Goal: Check status: Check status

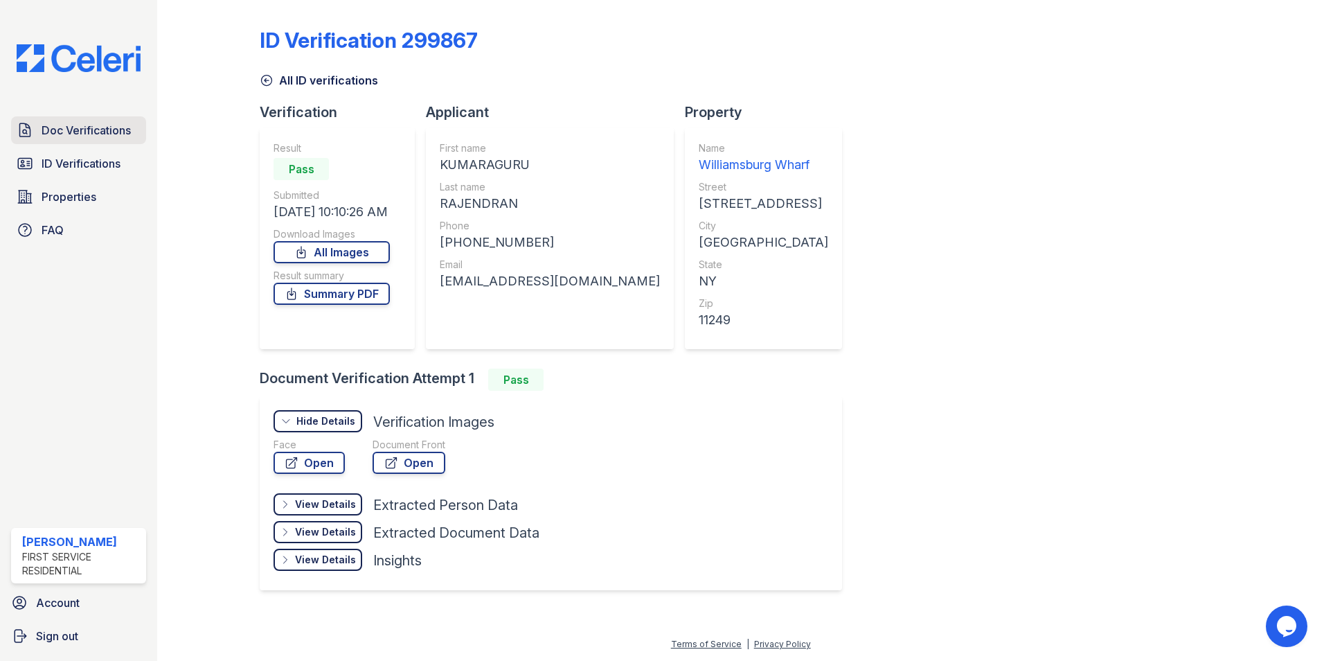
click at [98, 123] on span "Doc Verifications" at bounding box center [86, 130] width 89 height 17
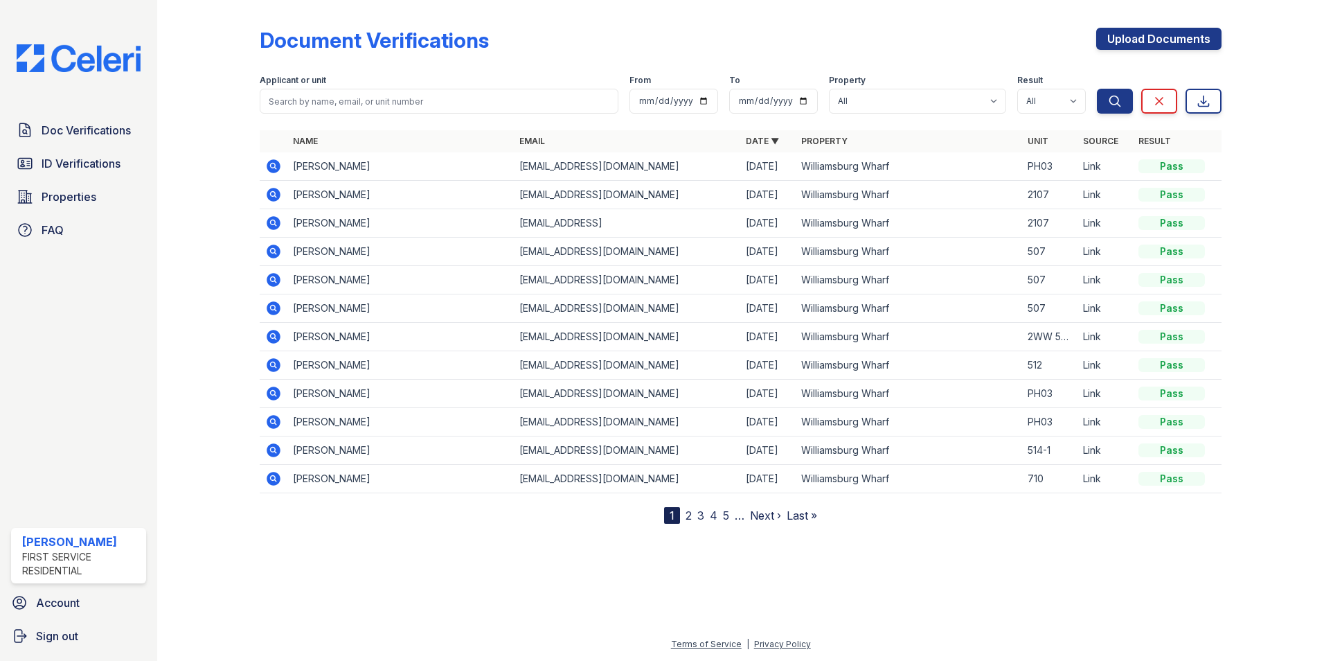
click at [278, 334] on icon at bounding box center [274, 337] width 14 height 14
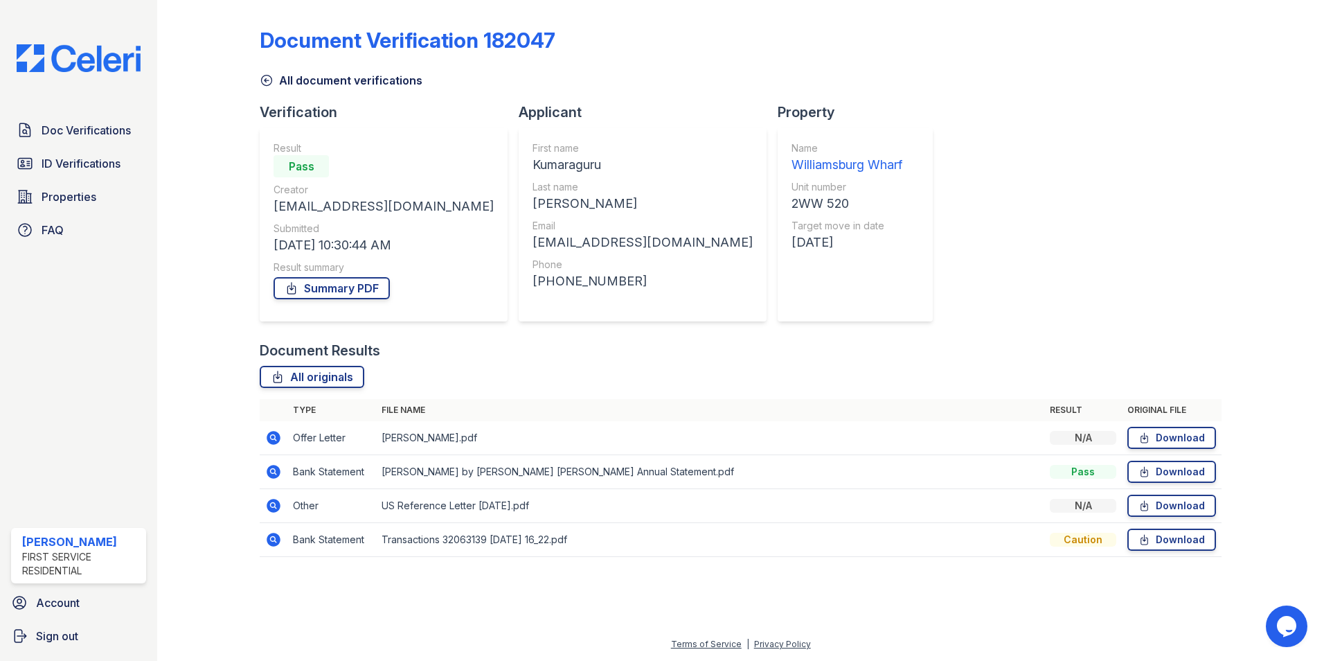
click at [277, 431] on icon at bounding box center [273, 437] width 17 height 17
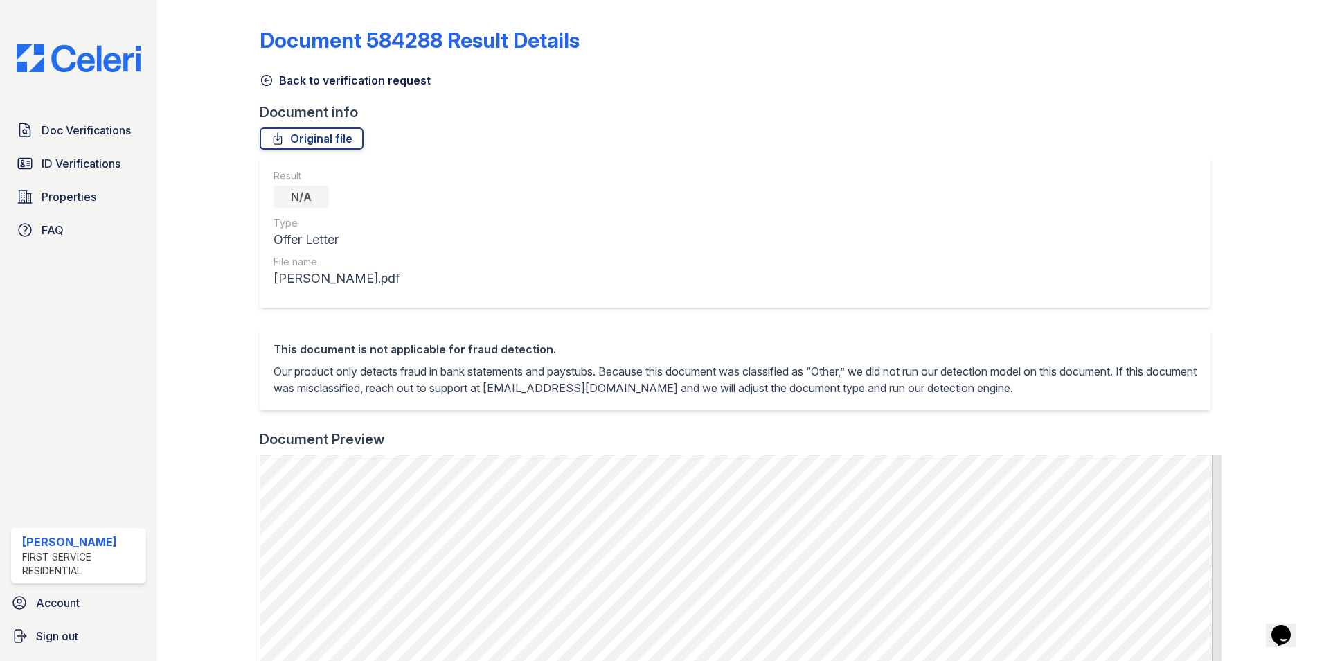
click at [266, 80] on icon at bounding box center [267, 80] width 14 height 14
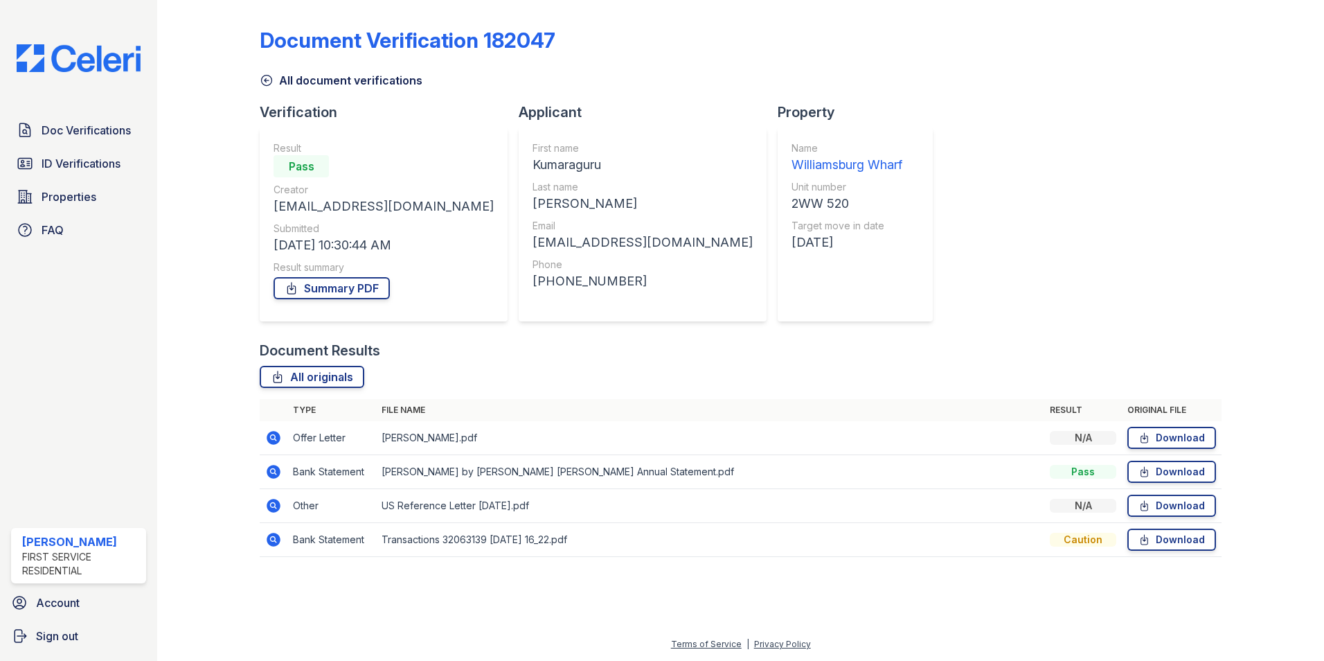
click at [276, 535] on icon at bounding box center [274, 540] width 14 height 14
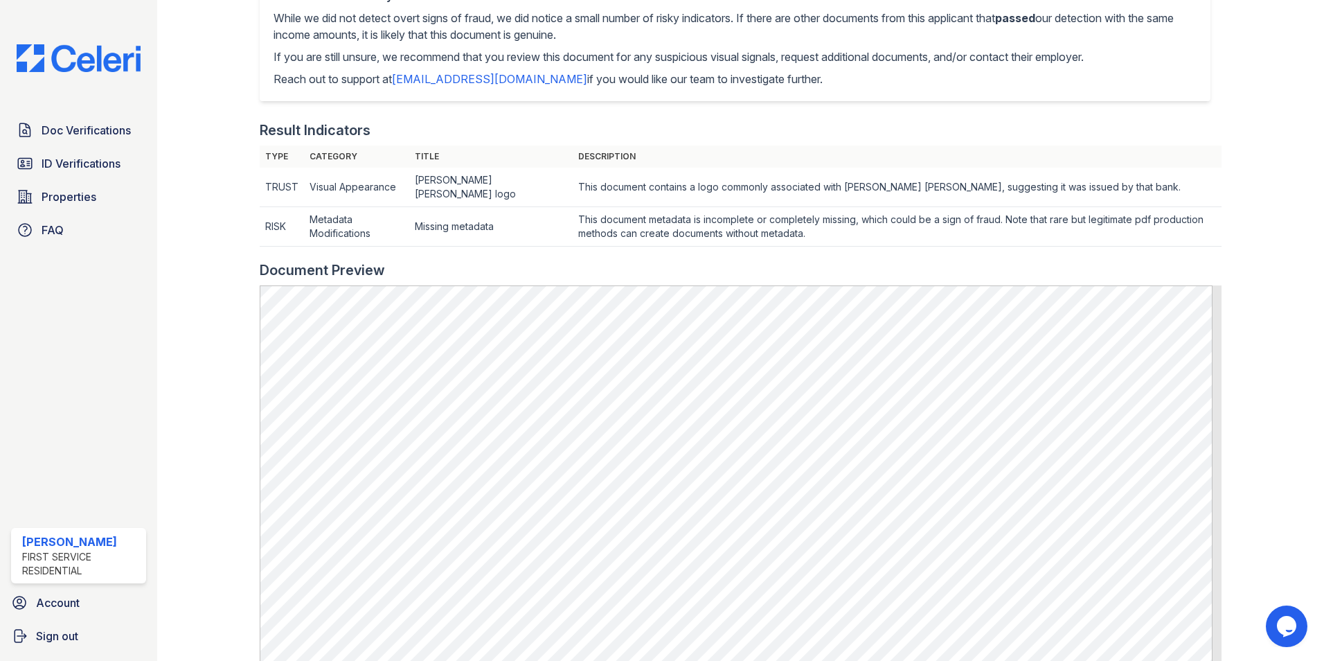
scroll to position [686, 0]
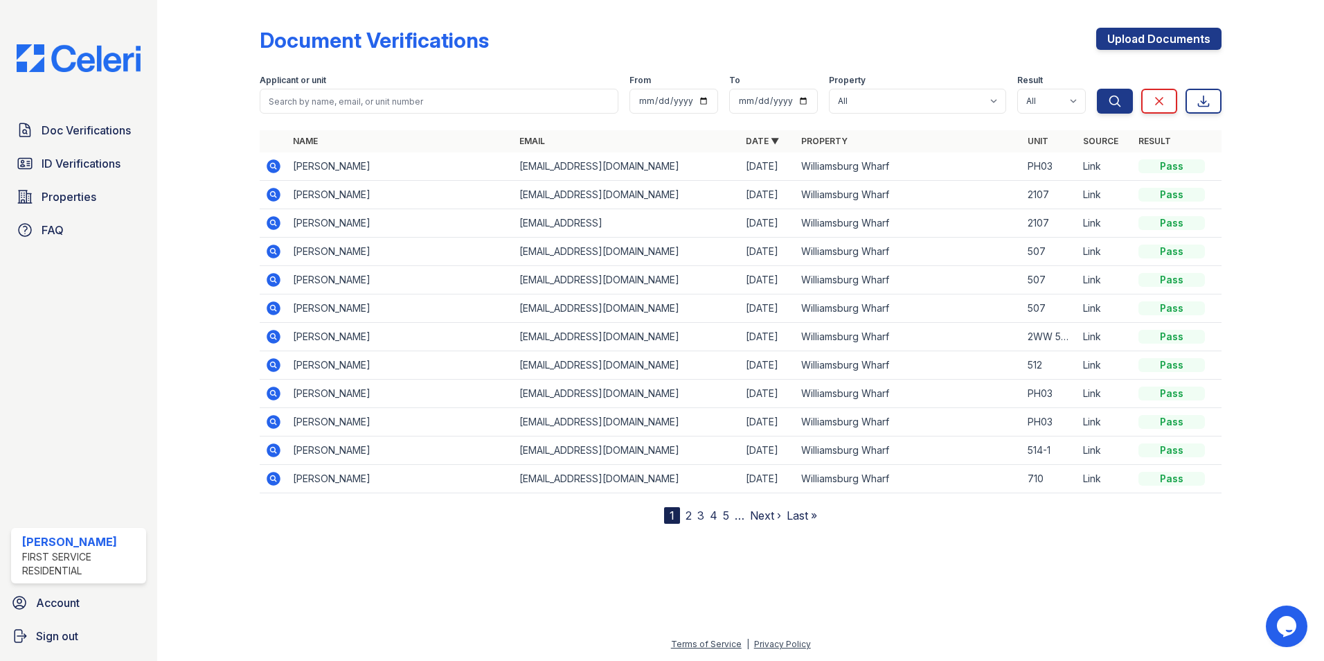
click at [276, 332] on icon at bounding box center [274, 337] width 14 height 14
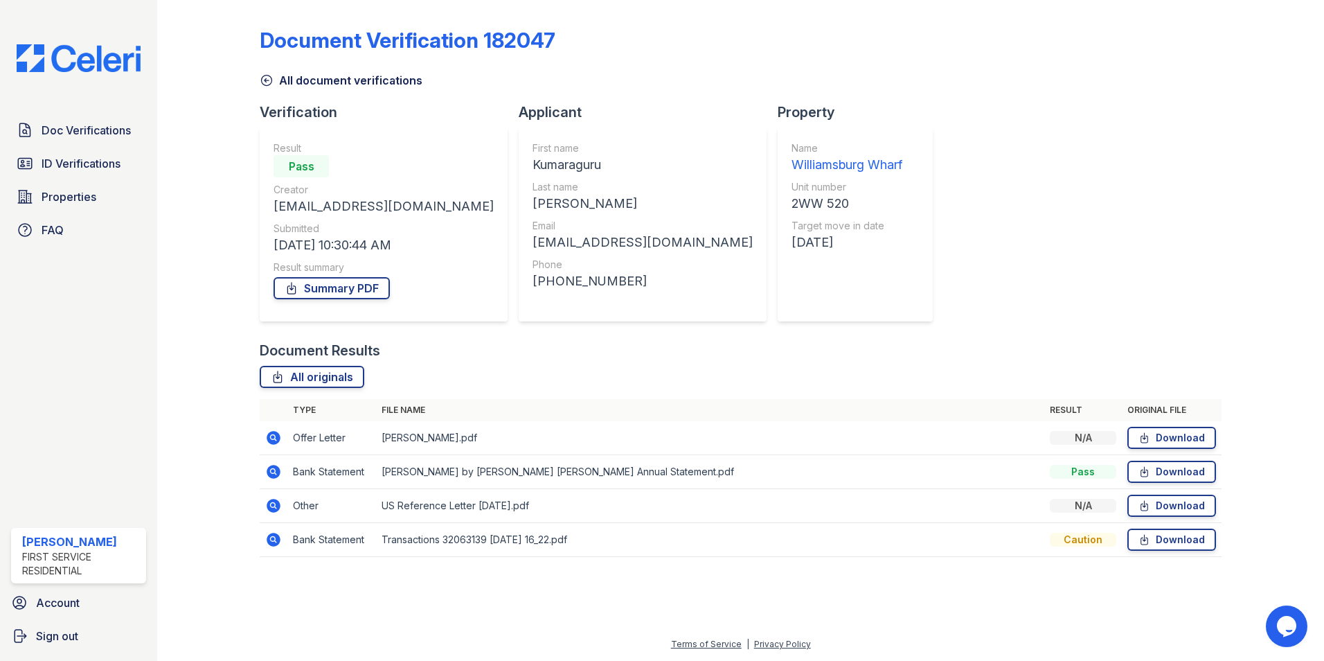
click at [276, 470] on icon at bounding box center [274, 472] width 14 height 14
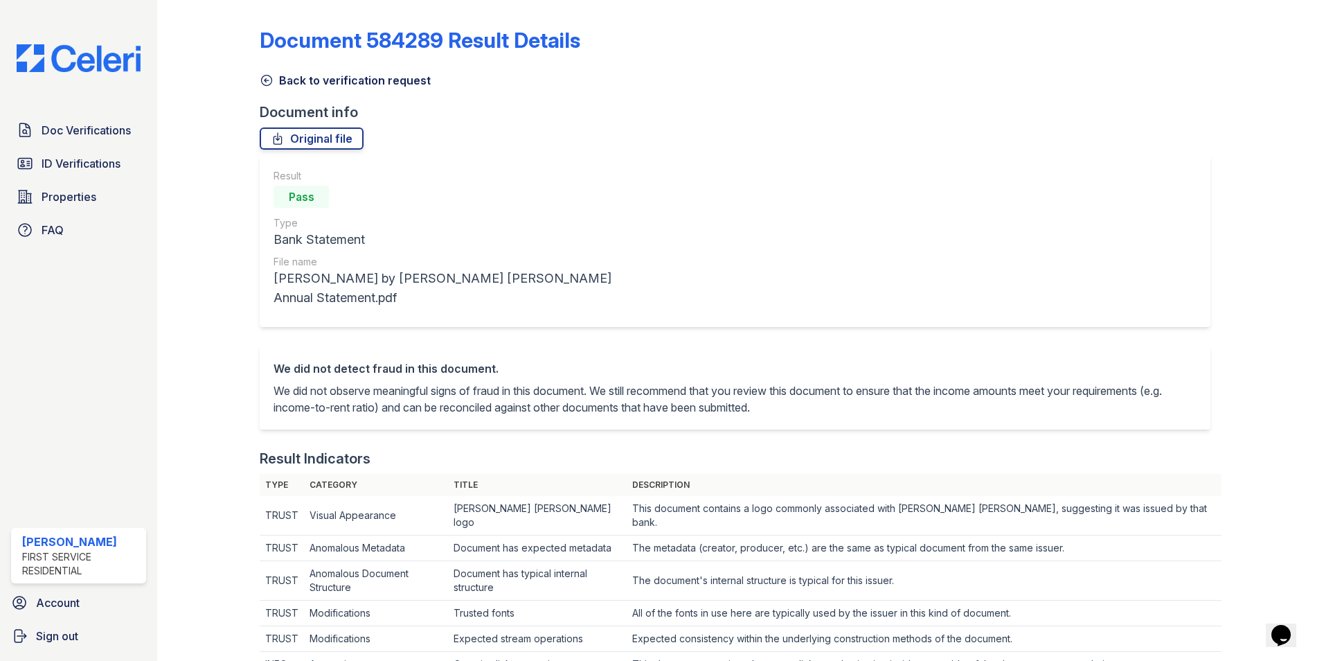
click at [267, 83] on icon at bounding box center [267, 80] width 14 height 14
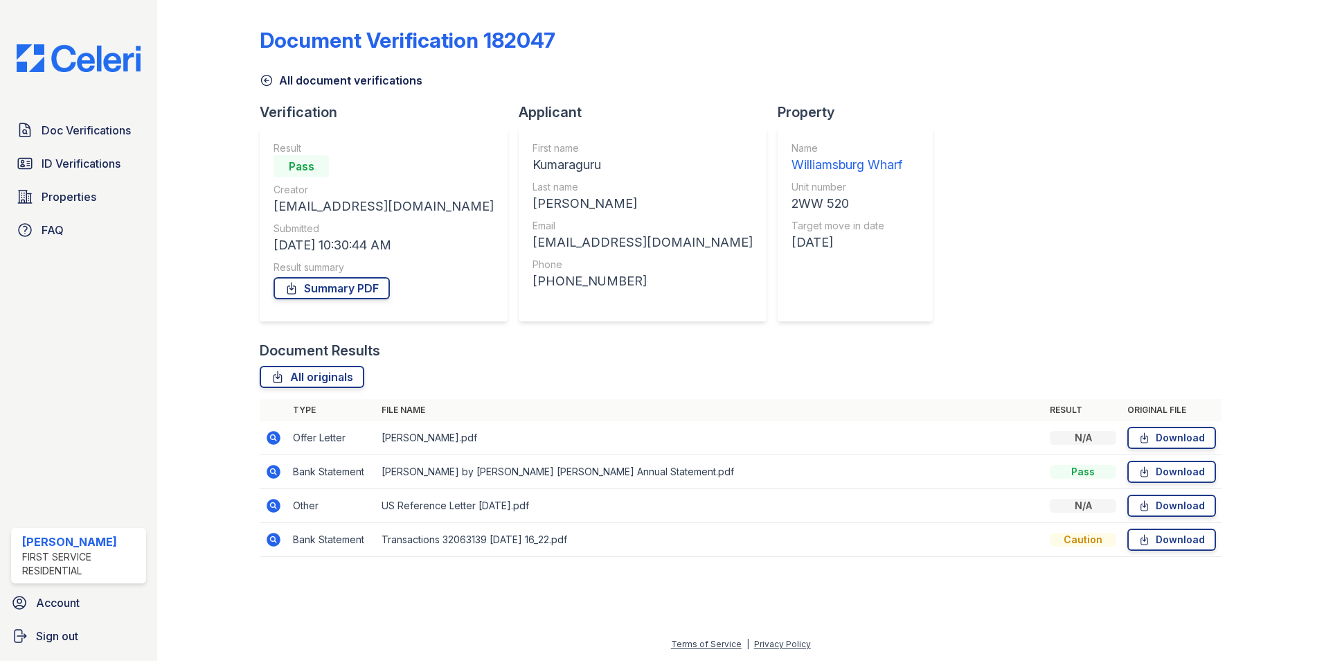
click at [271, 530] on td at bounding box center [274, 540] width 28 height 34
click at [274, 537] on icon at bounding box center [272, 538] width 3 height 3
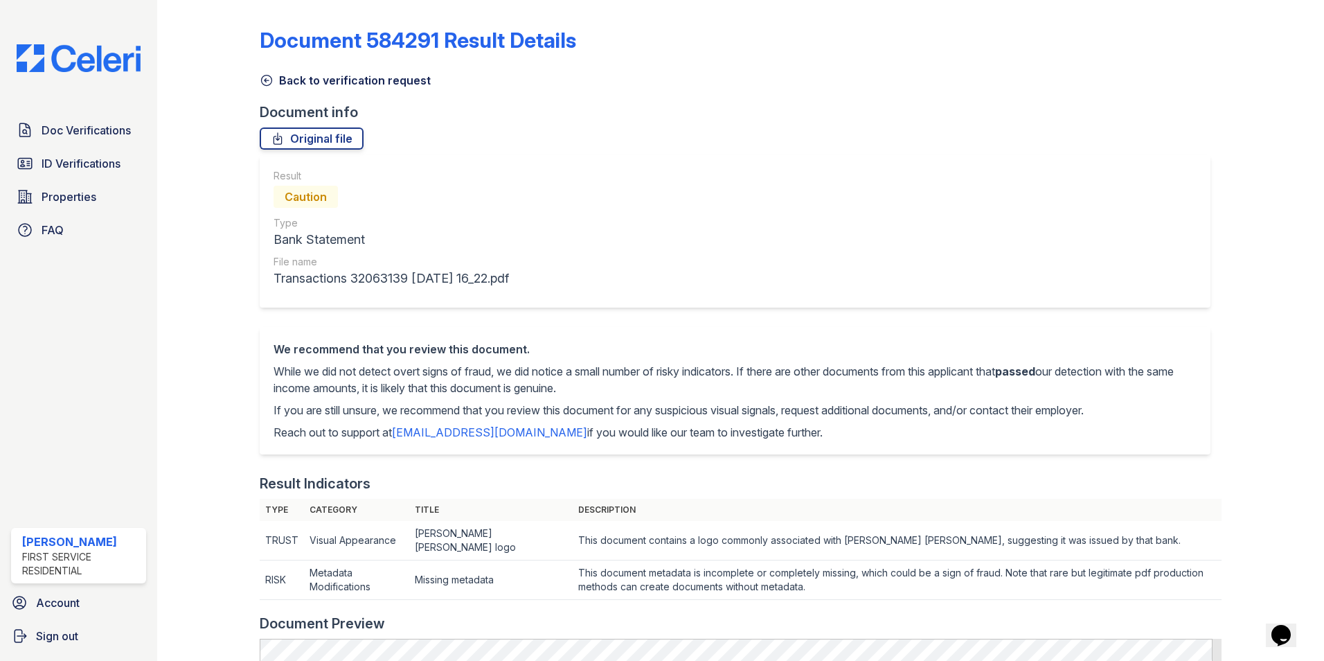
click at [272, 79] on icon at bounding box center [267, 80] width 14 height 14
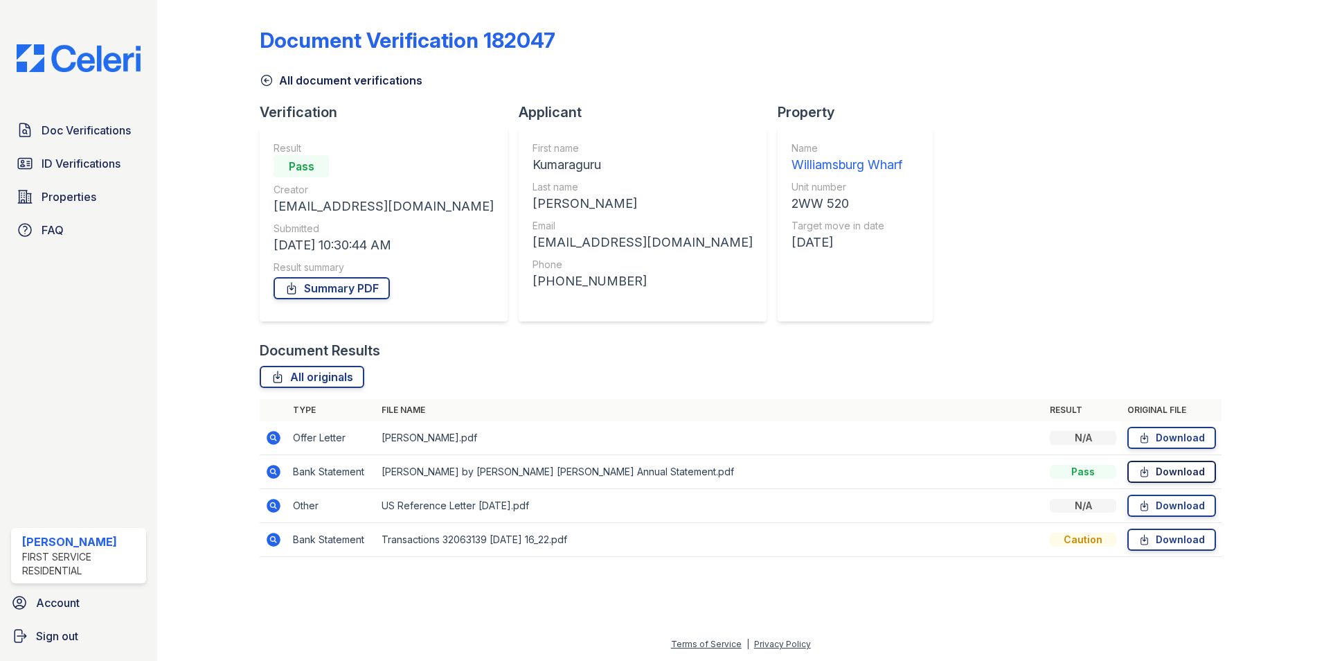
click at [1172, 473] on link "Download" at bounding box center [1171, 472] width 89 height 22
click at [277, 76] on link "All document verifications" at bounding box center [341, 80] width 163 height 17
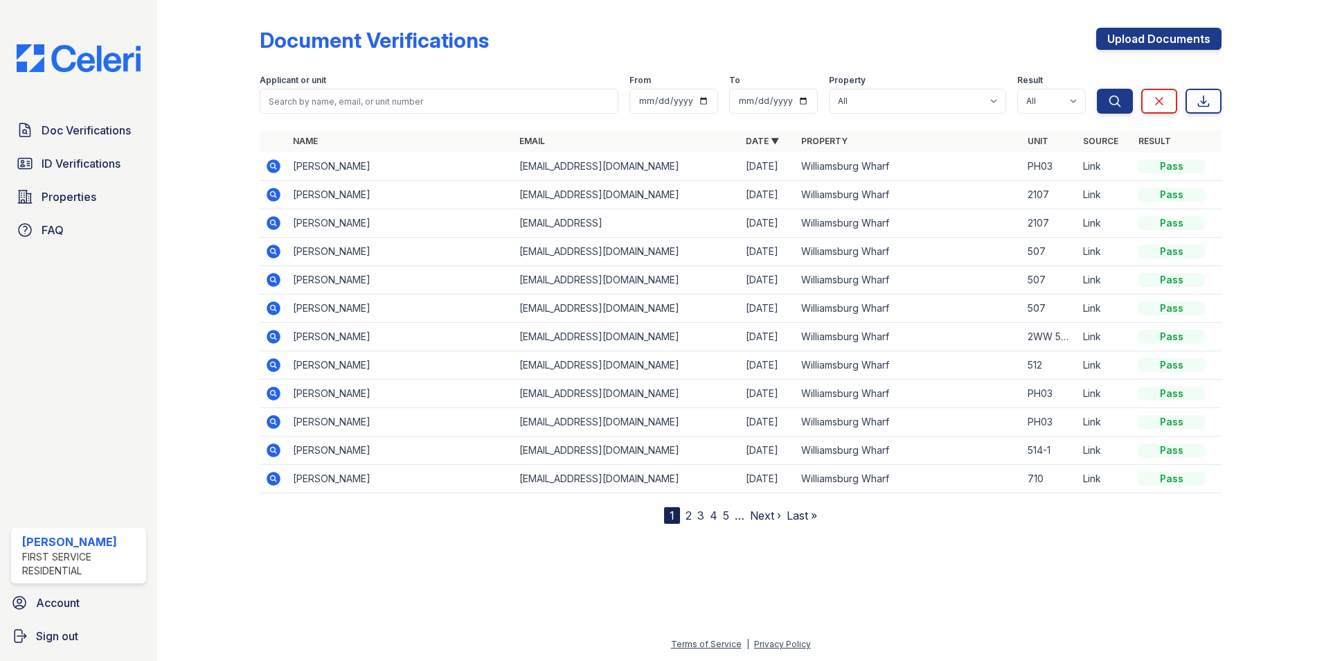
click at [276, 336] on icon at bounding box center [274, 337] width 14 height 14
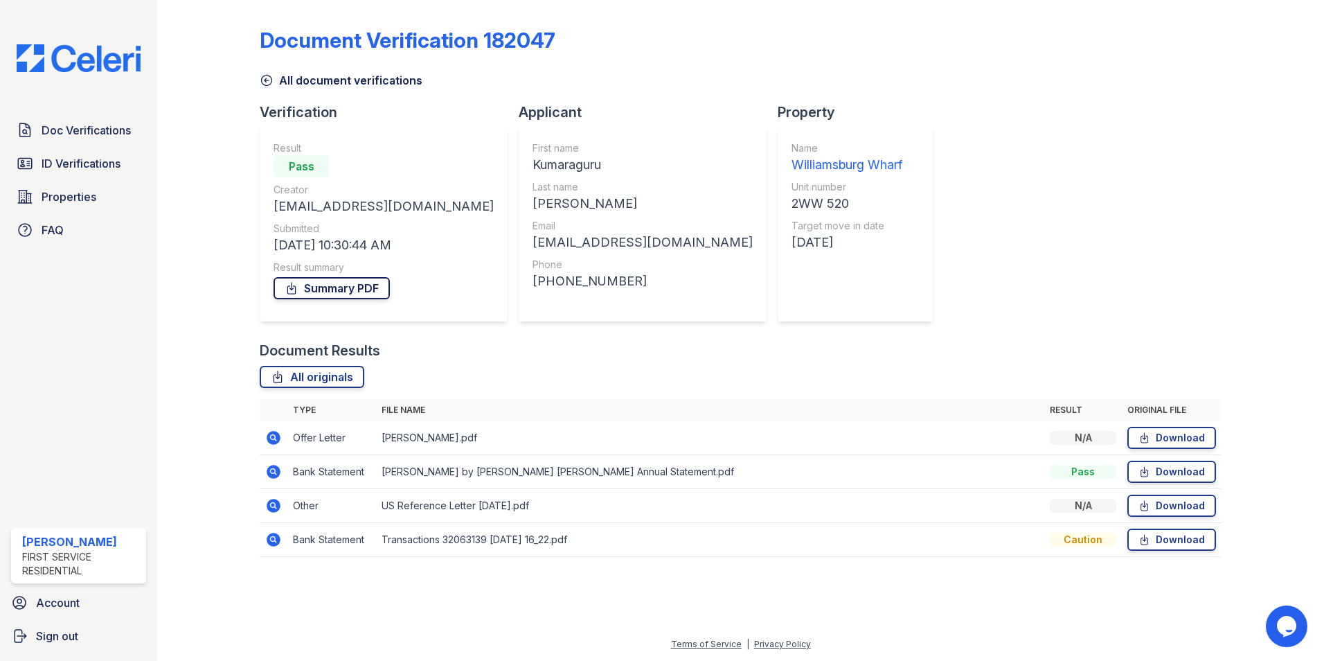
click at [323, 285] on link "Summary PDF" at bounding box center [332, 288] width 116 height 22
click at [108, 164] on span "ID Verifications" at bounding box center [81, 163] width 79 height 17
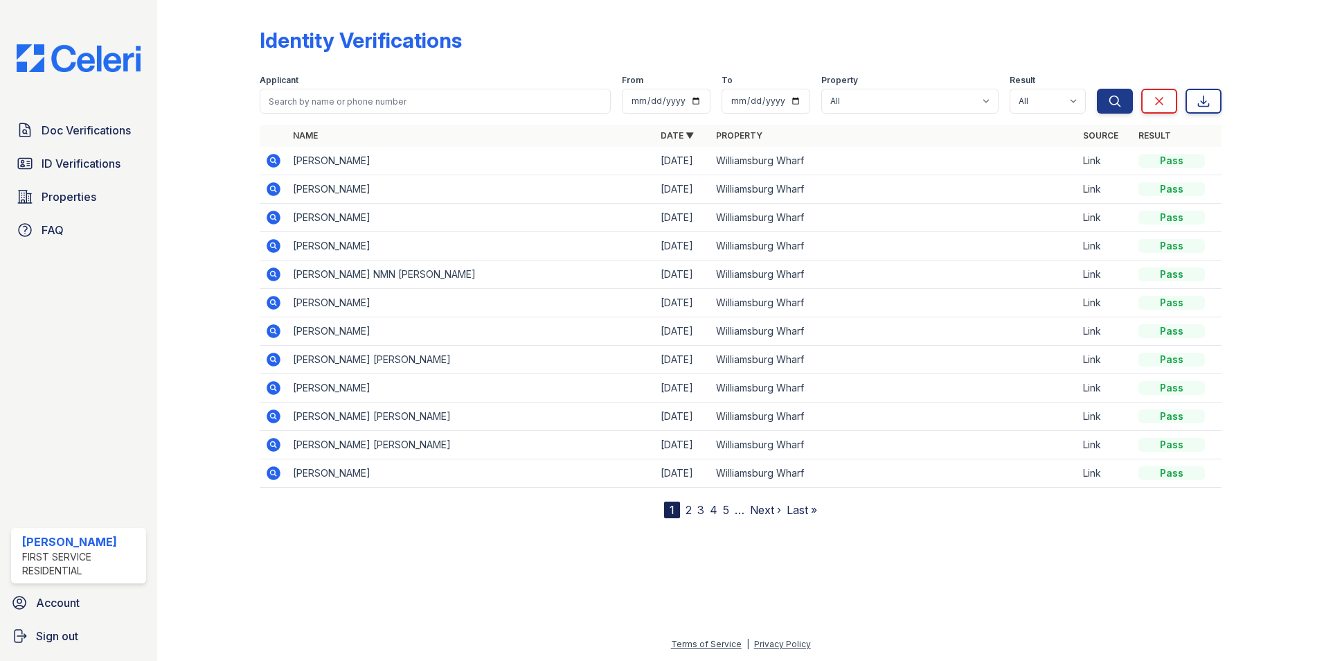
click at [274, 247] on icon at bounding box center [272, 244] width 3 height 3
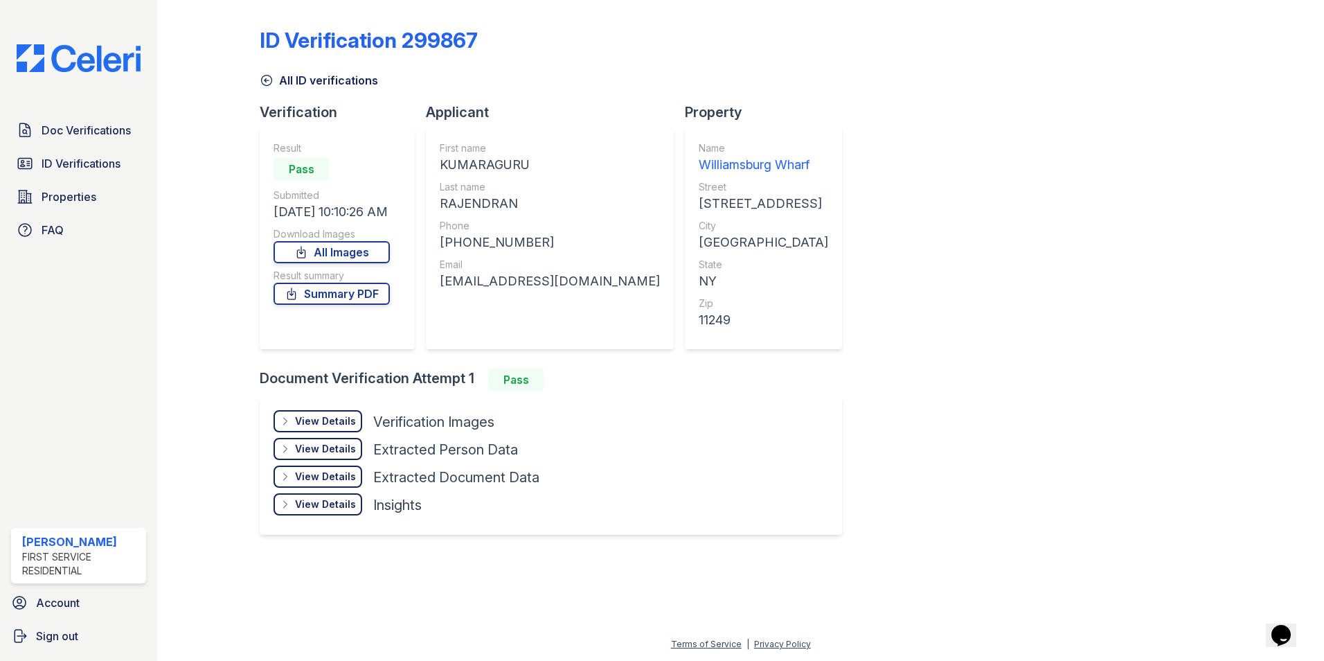
click at [335, 420] on div "View Details" at bounding box center [325, 421] width 61 height 14
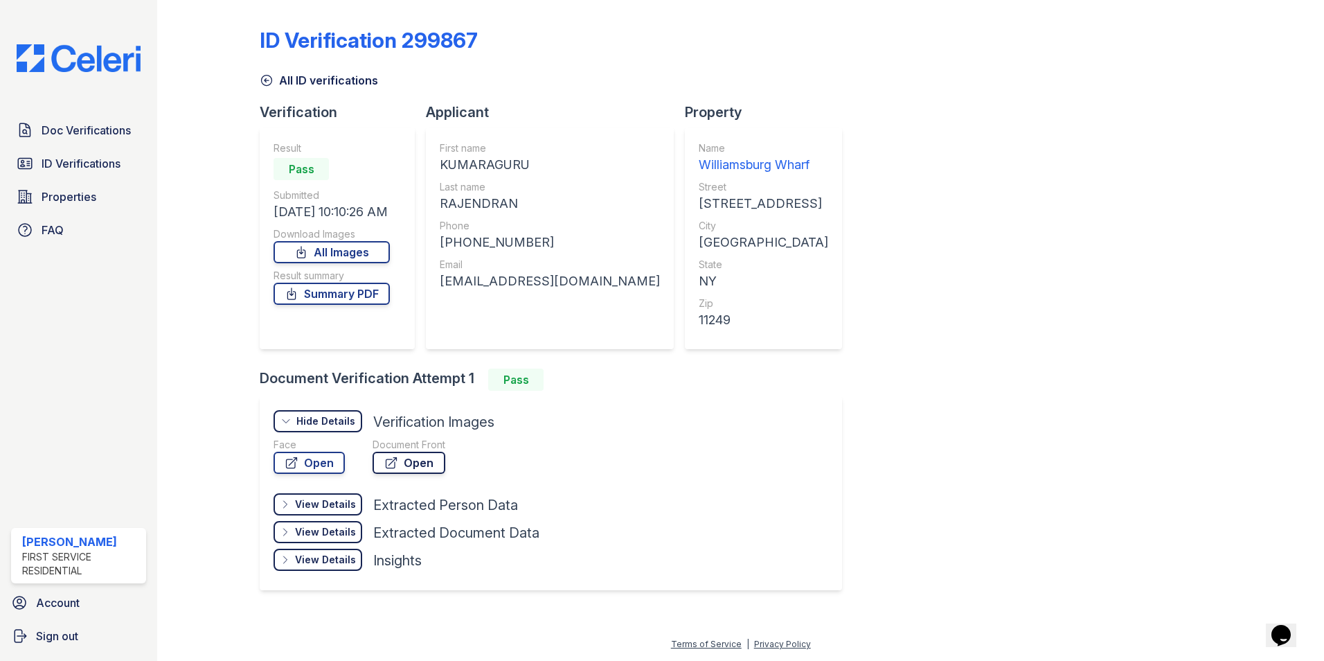
click at [413, 456] on link "Open" at bounding box center [409, 463] width 73 height 22
click at [86, 127] on span "Doc Verifications" at bounding box center [86, 130] width 89 height 17
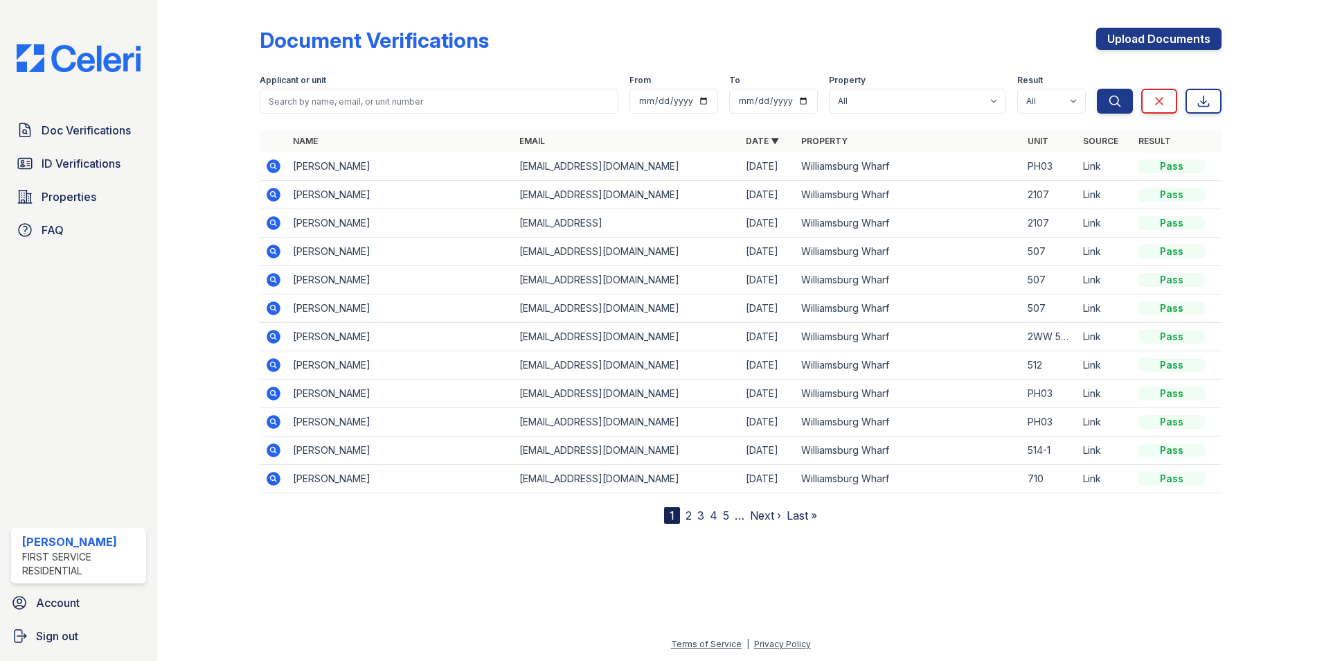
click at [277, 337] on icon at bounding box center [274, 337] width 14 height 14
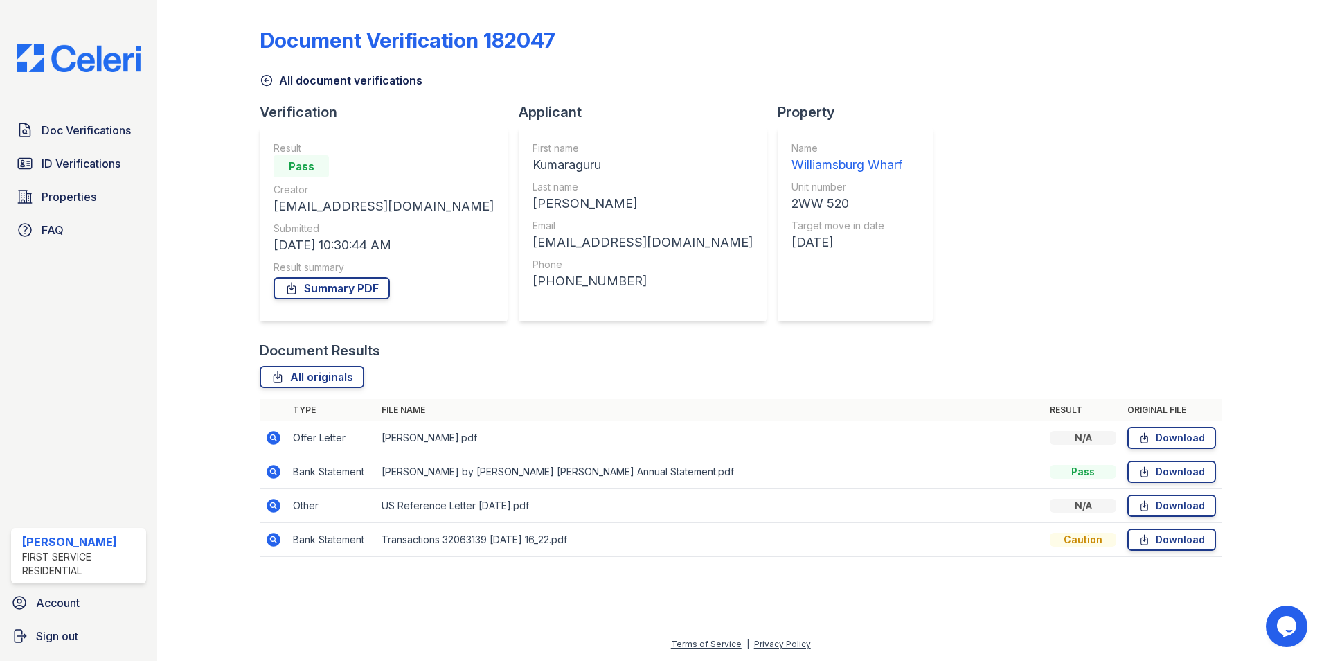
click at [508, 440] on td "[PERSON_NAME].pdf" at bounding box center [710, 438] width 668 height 34
click at [274, 440] on icon at bounding box center [274, 438] width 14 height 14
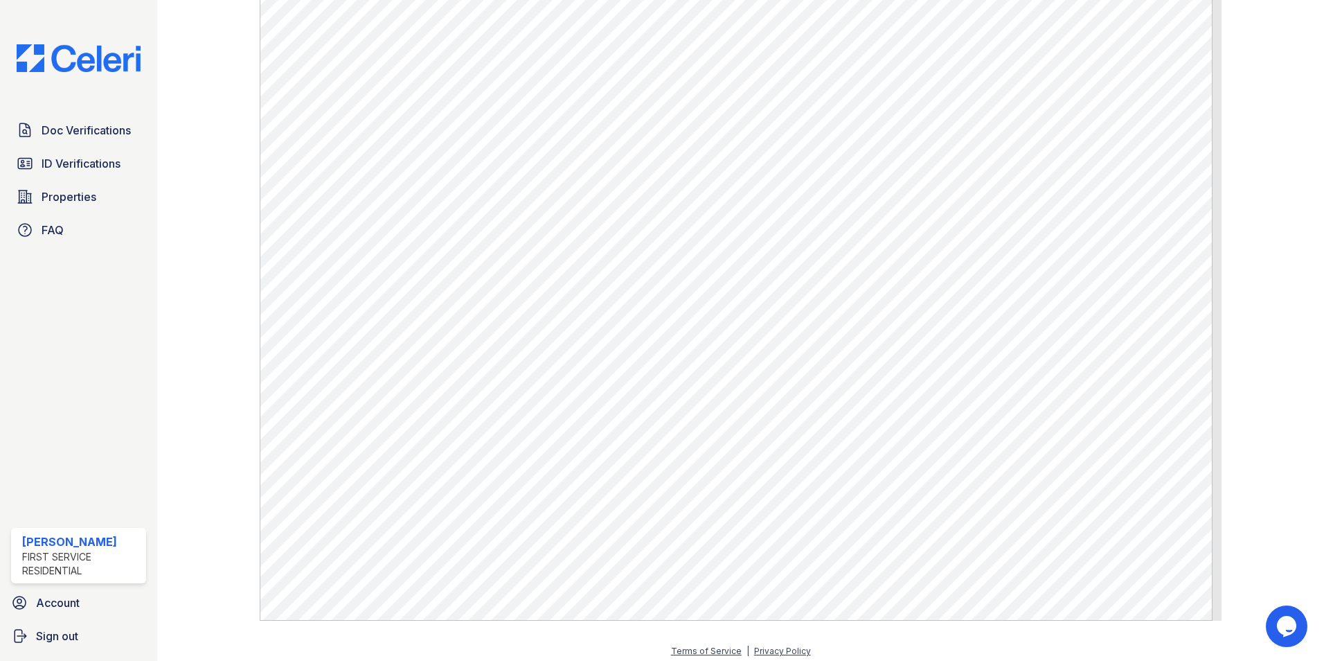
scroll to position [501, 0]
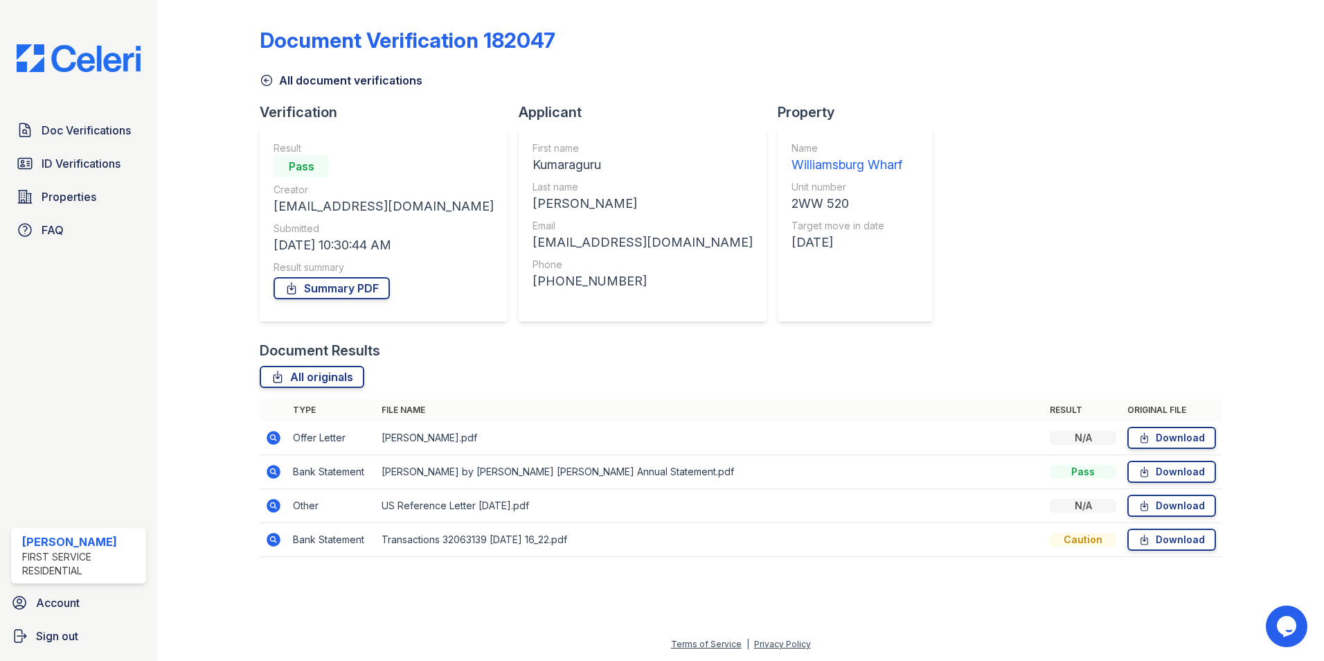
click at [276, 507] on icon at bounding box center [273, 505] width 17 height 17
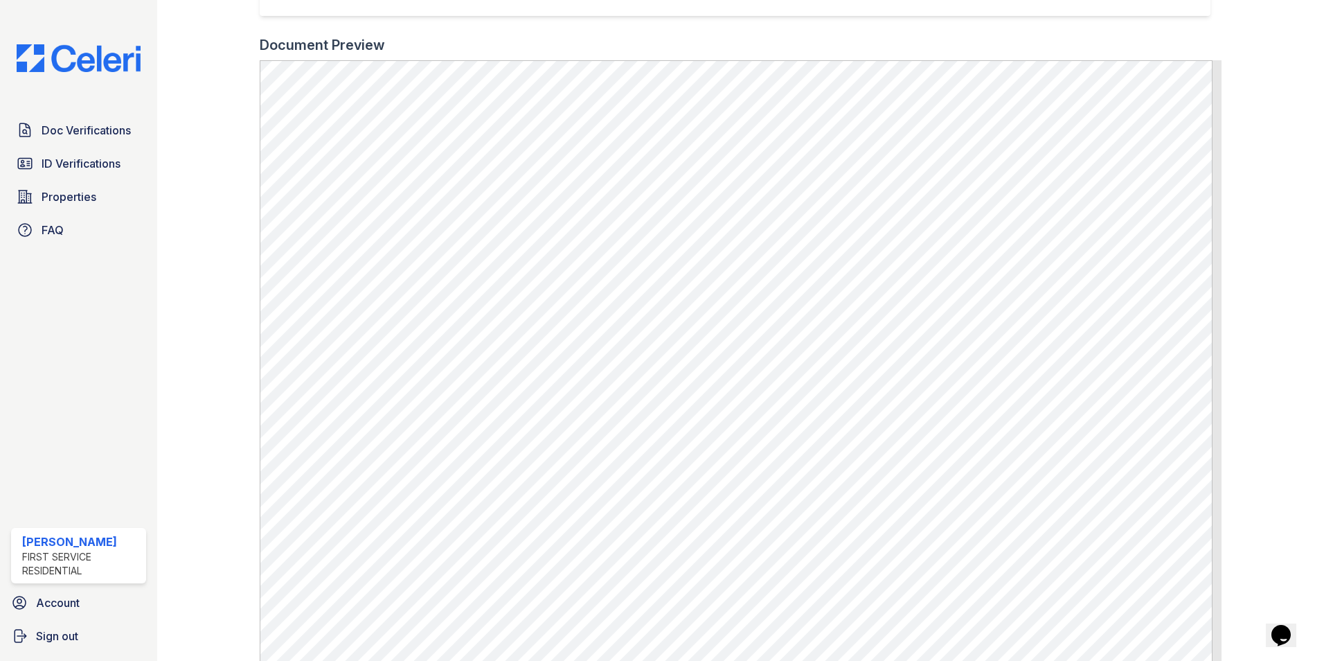
scroll to position [416, 0]
click at [75, 170] on span "ID Verifications" at bounding box center [81, 163] width 79 height 17
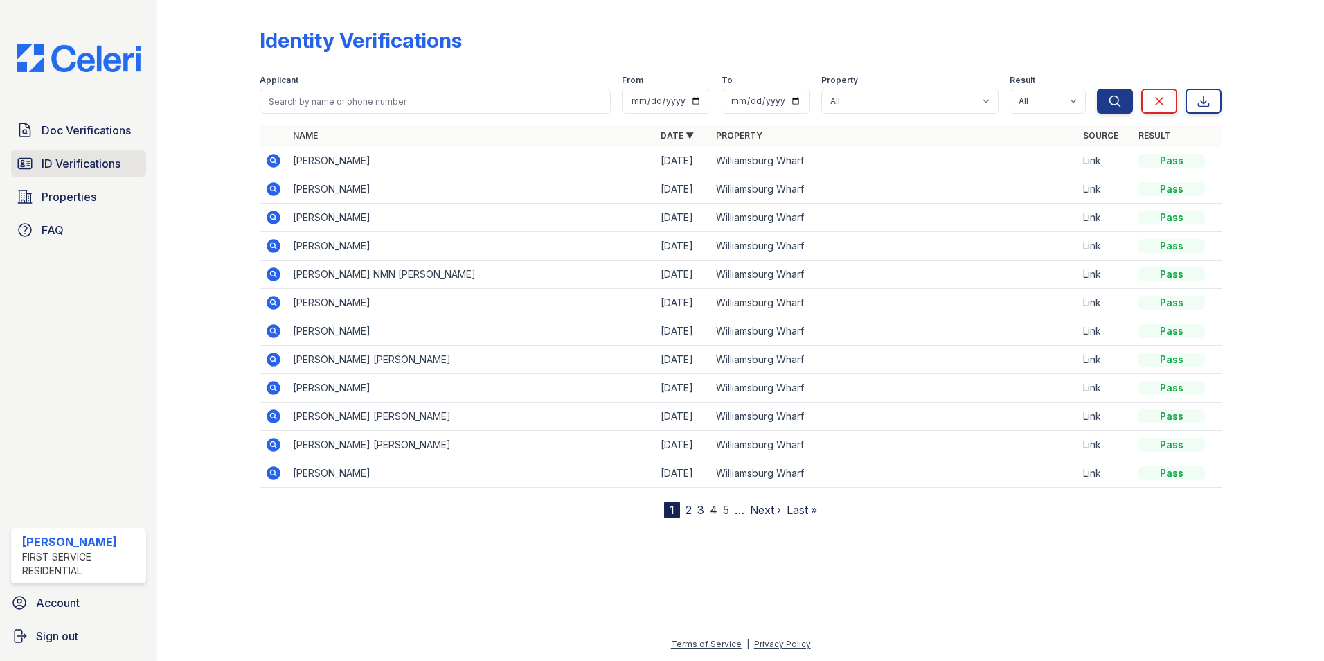
click at [84, 163] on span "ID Verifications" at bounding box center [81, 163] width 79 height 17
click at [278, 245] on icon at bounding box center [274, 246] width 14 height 14
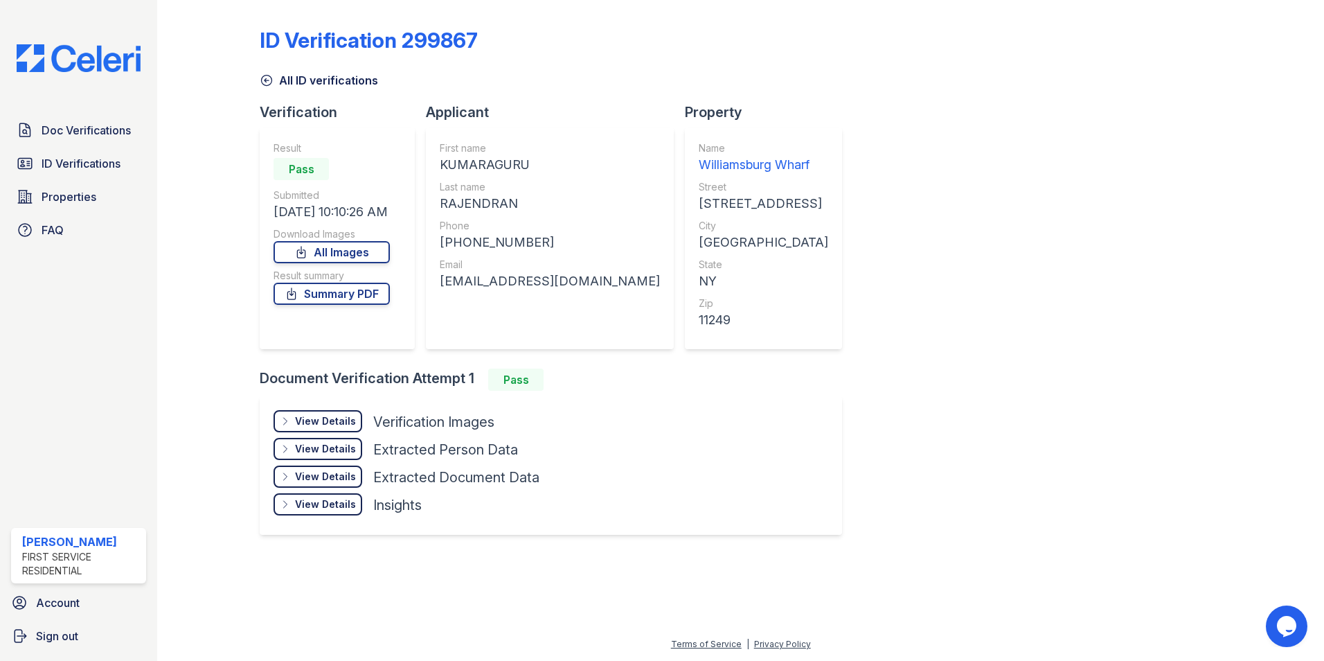
click at [340, 418] on div "View Details" at bounding box center [325, 421] width 61 height 14
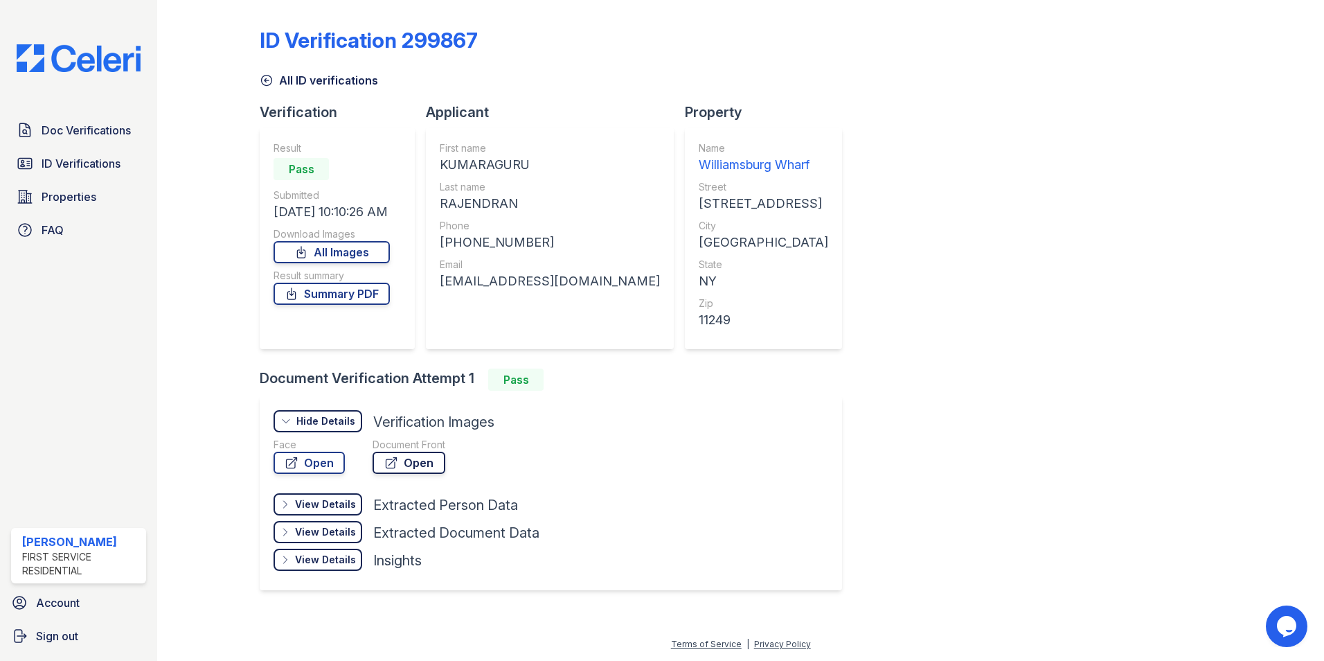
click at [394, 458] on icon at bounding box center [391, 463] width 10 height 10
click at [118, 136] on span "Doc Verifications" at bounding box center [86, 130] width 89 height 17
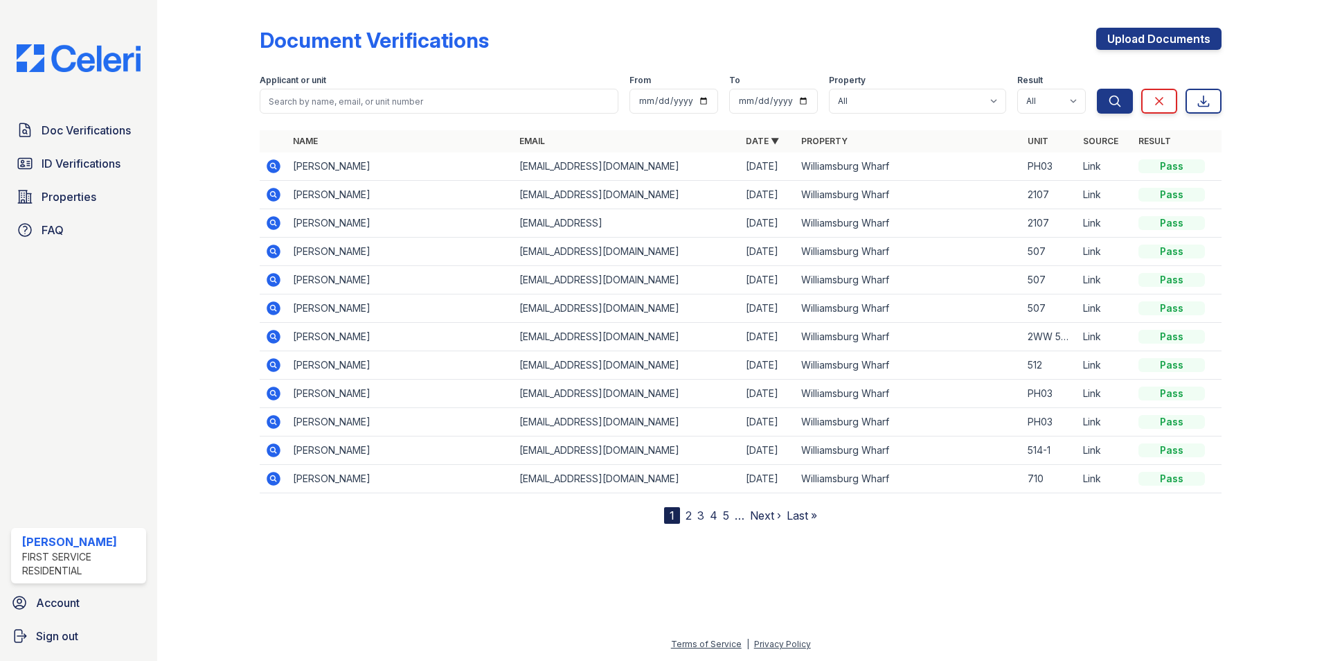
click at [276, 342] on icon at bounding box center [274, 337] width 14 height 14
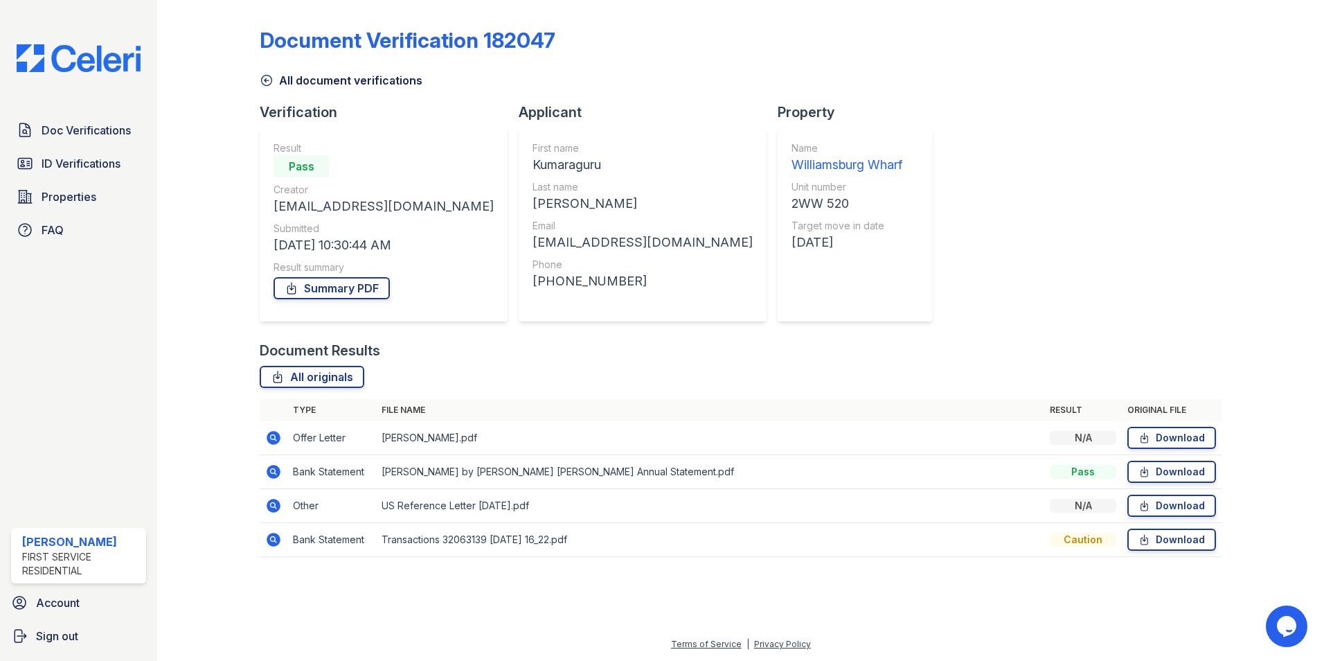
click at [269, 436] on icon at bounding box center [274, 438] width 14 height 14
